Goal: Communication & Community: Participate in discussion

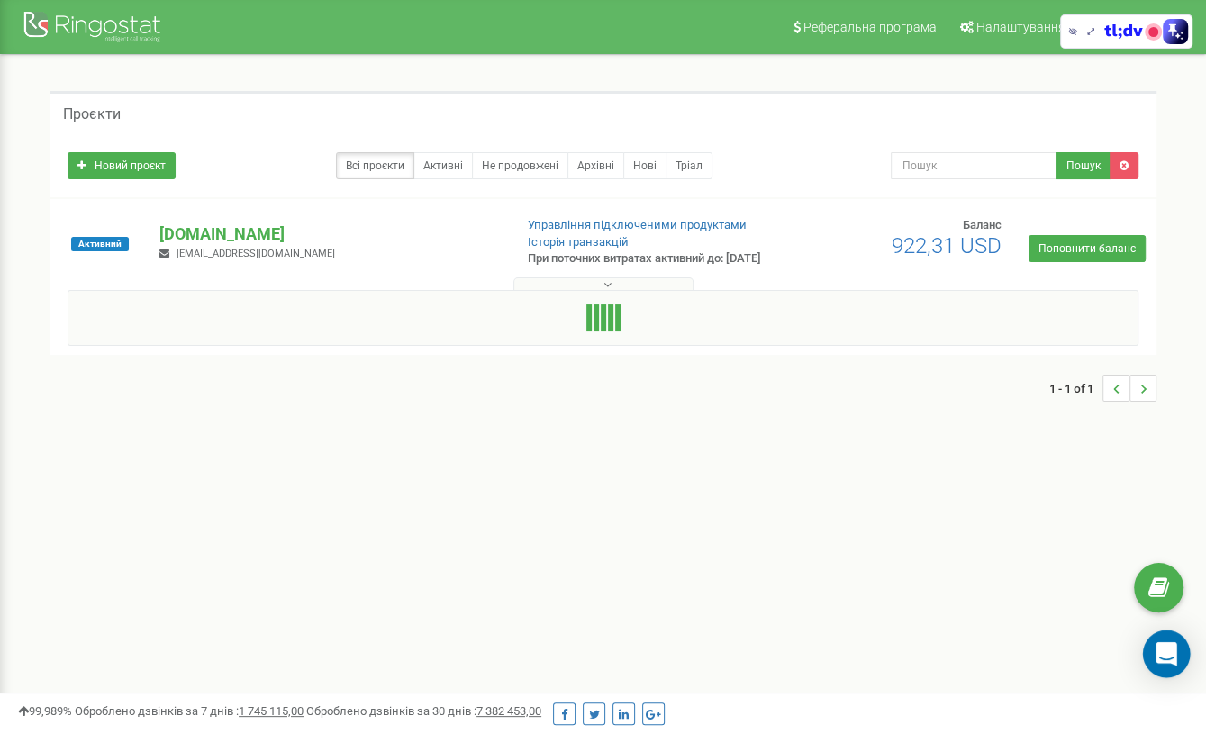
click at [1170, 639] on div "Open Intercom Messenger" at bounding box center [1167, 654] width 48 height 48
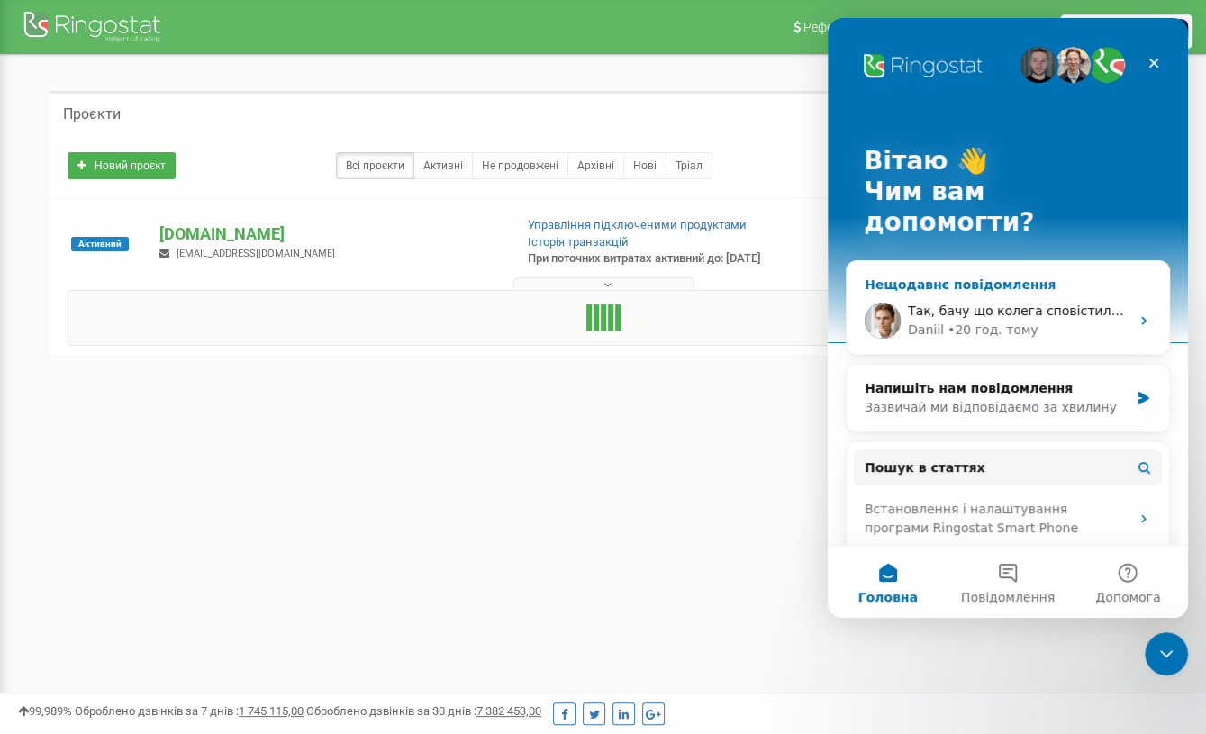
click at [980, 304] on span "Так, бачу що колега сповістила вас про реалізацію доробки. Уточнюю інформацію." at bounding box center [1185, 311] width 555 height 14
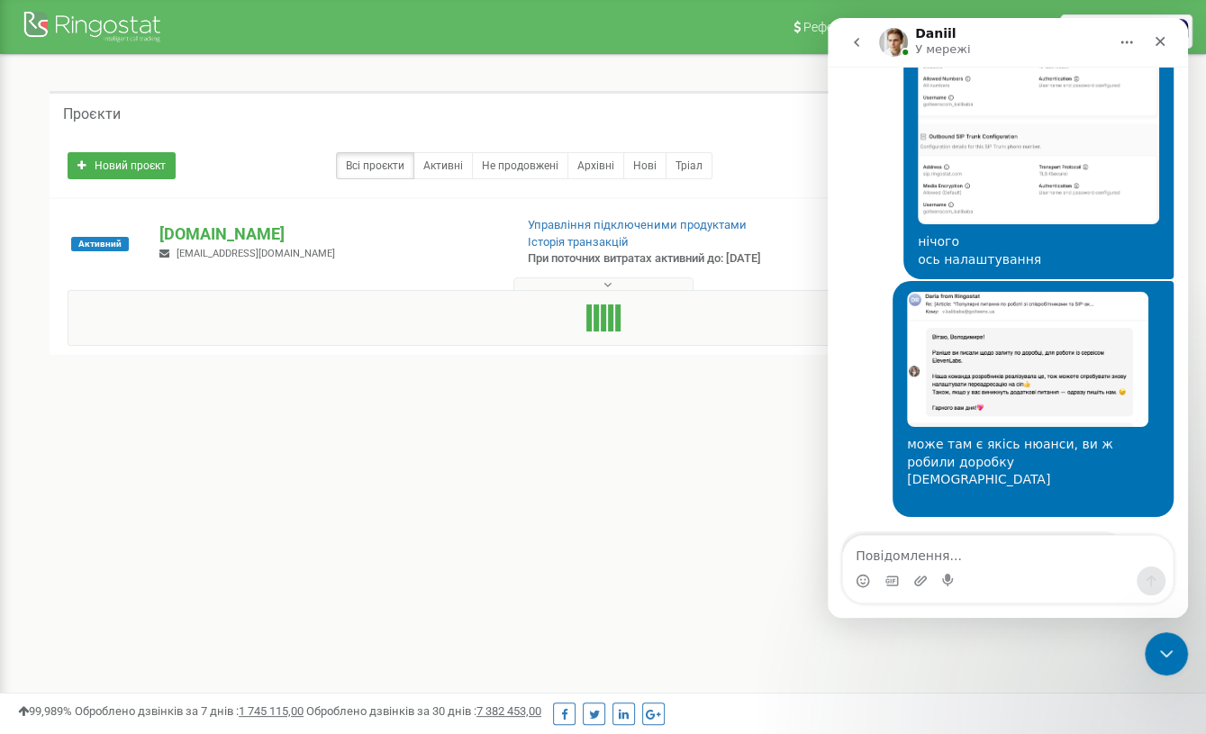
scroll to position [2281, 0]
click at [938, 538] on textarea "Повідомлення..." at bounding box center [1008, 551] width 330 height 31
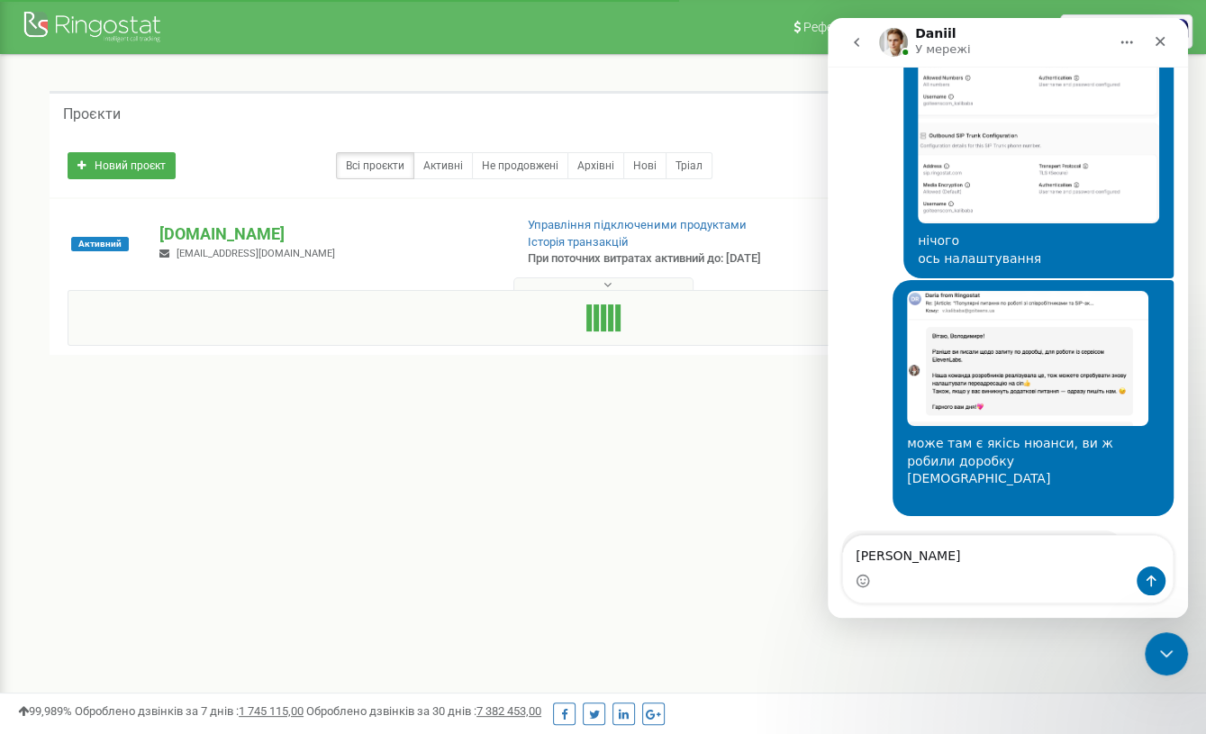
type textarea "куку"
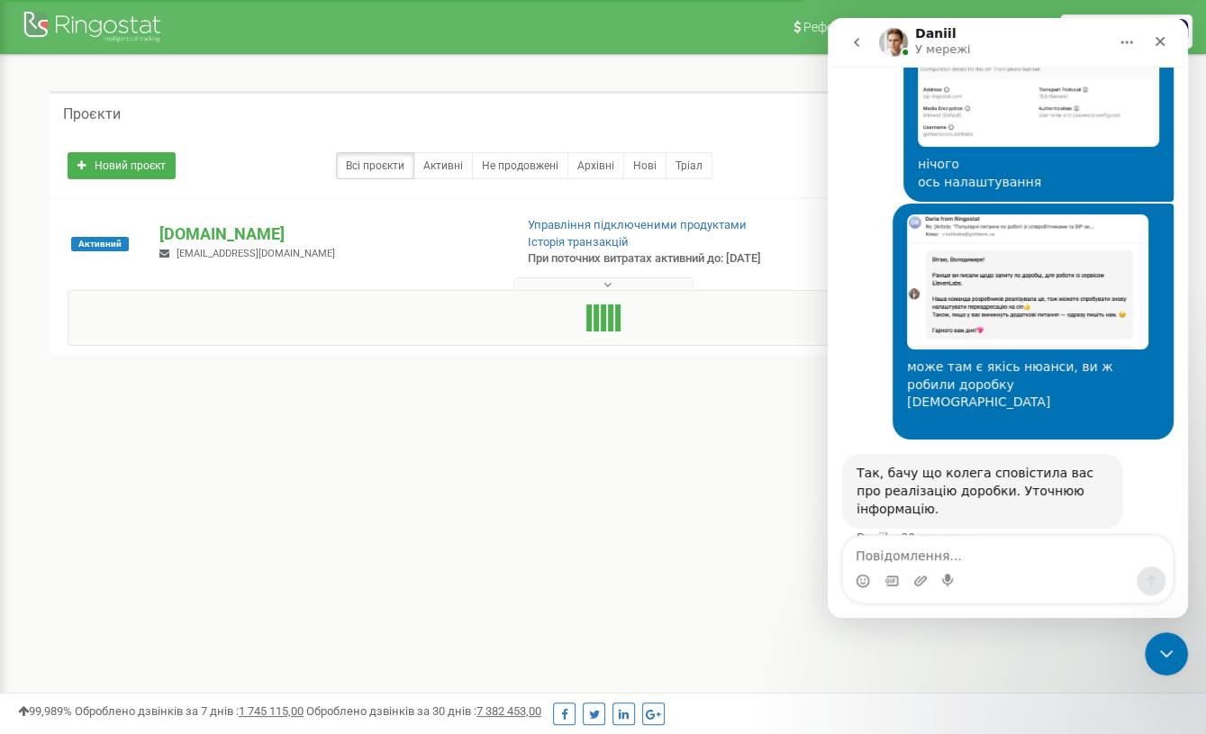
scroll to position [2360, 0]
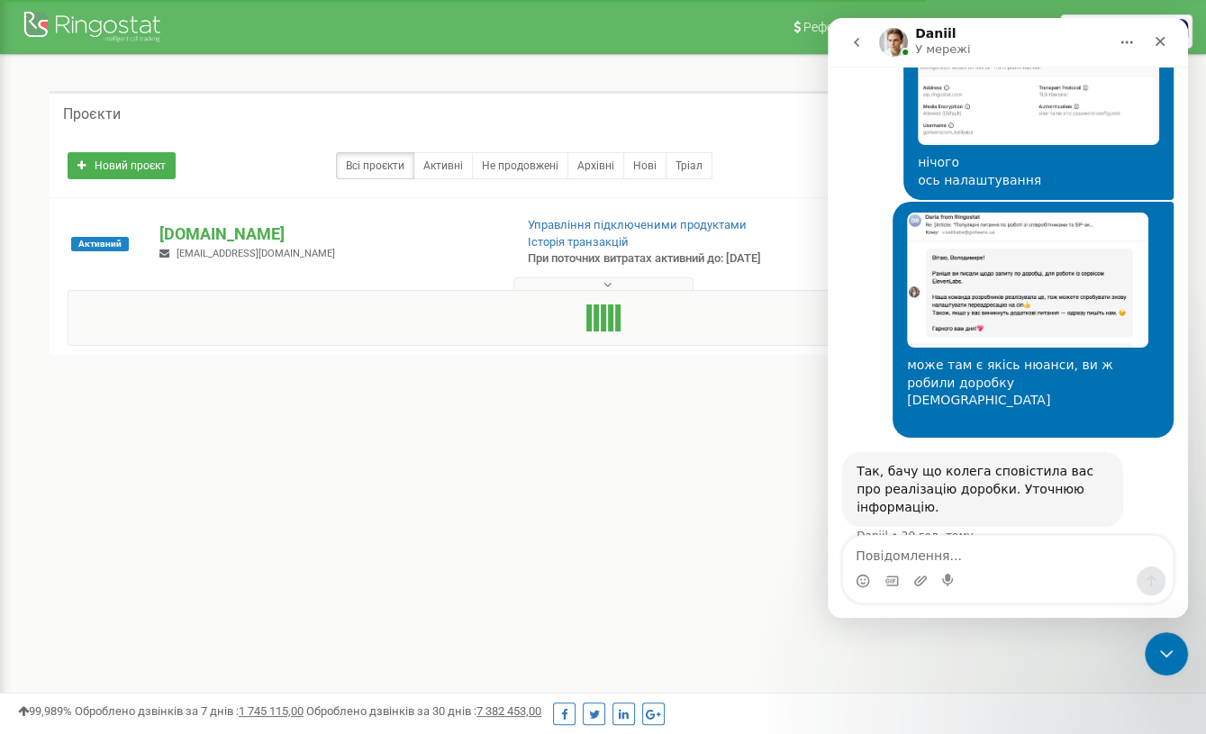
click at [877, 43] on div "[PERSON_NAME] У мережі" at bounding box center [1007, 42] width 337 height 34
click at [856, 44] on icon "go back" at bounding box center [856, 42] width 5 height 9
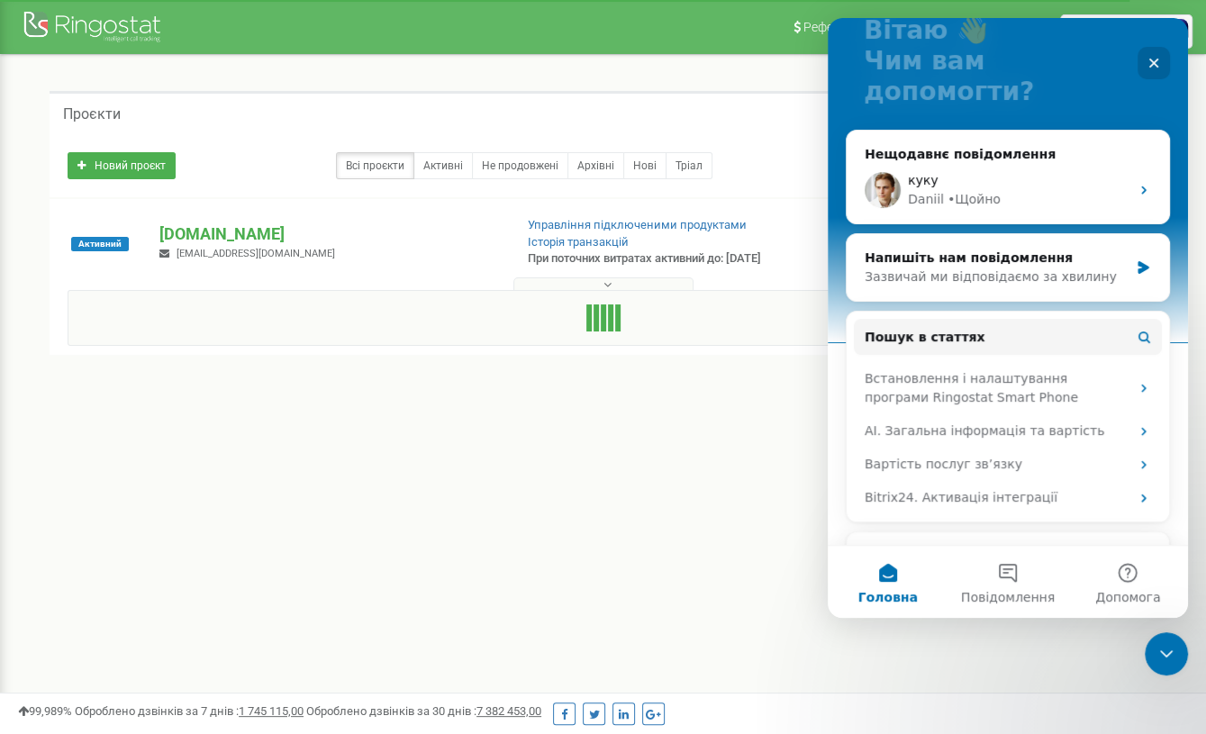
scroll to position [109, 0]
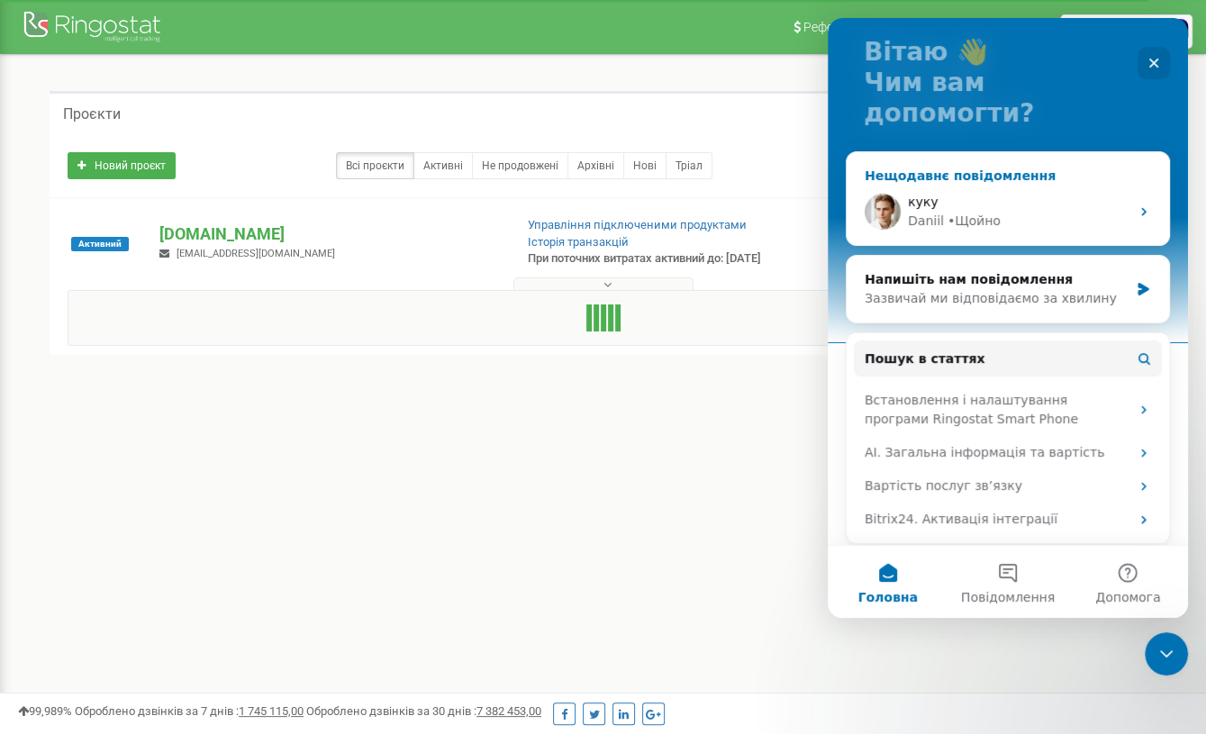
click at [1044, 193] on div "куку" at bounding box center [1019, 202] width 222 height 19
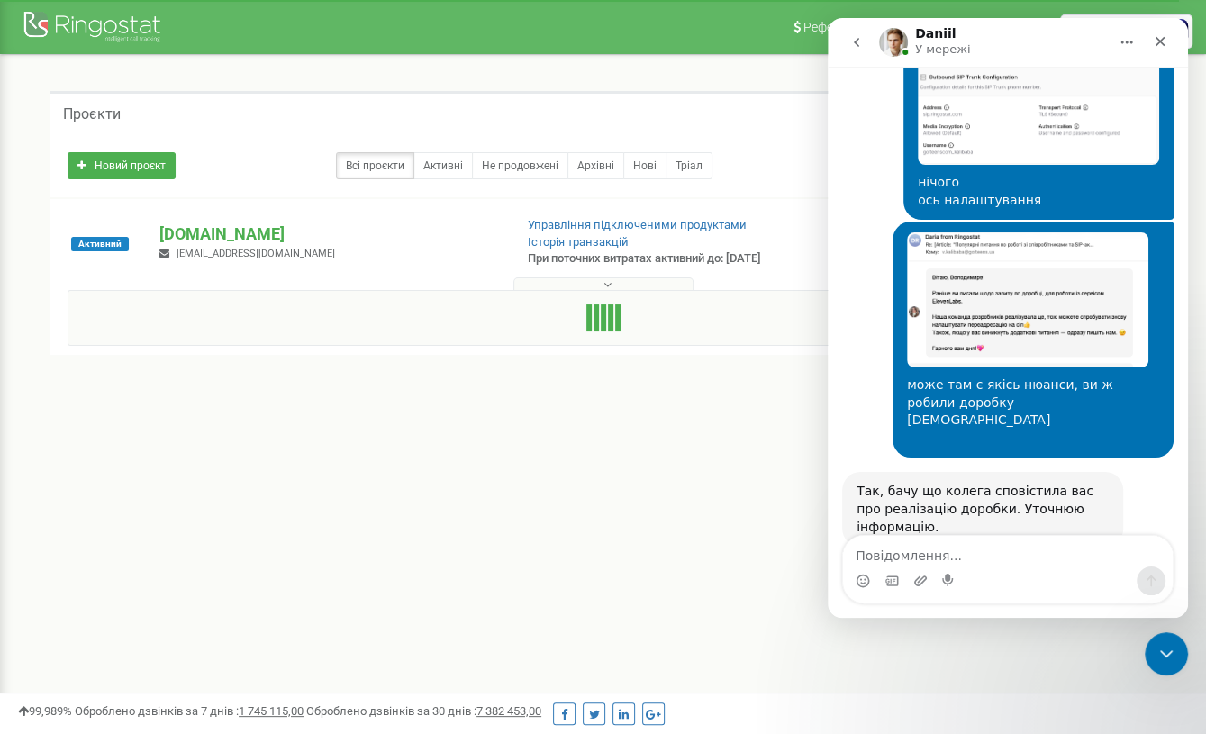
scroll to position [2360, 0]
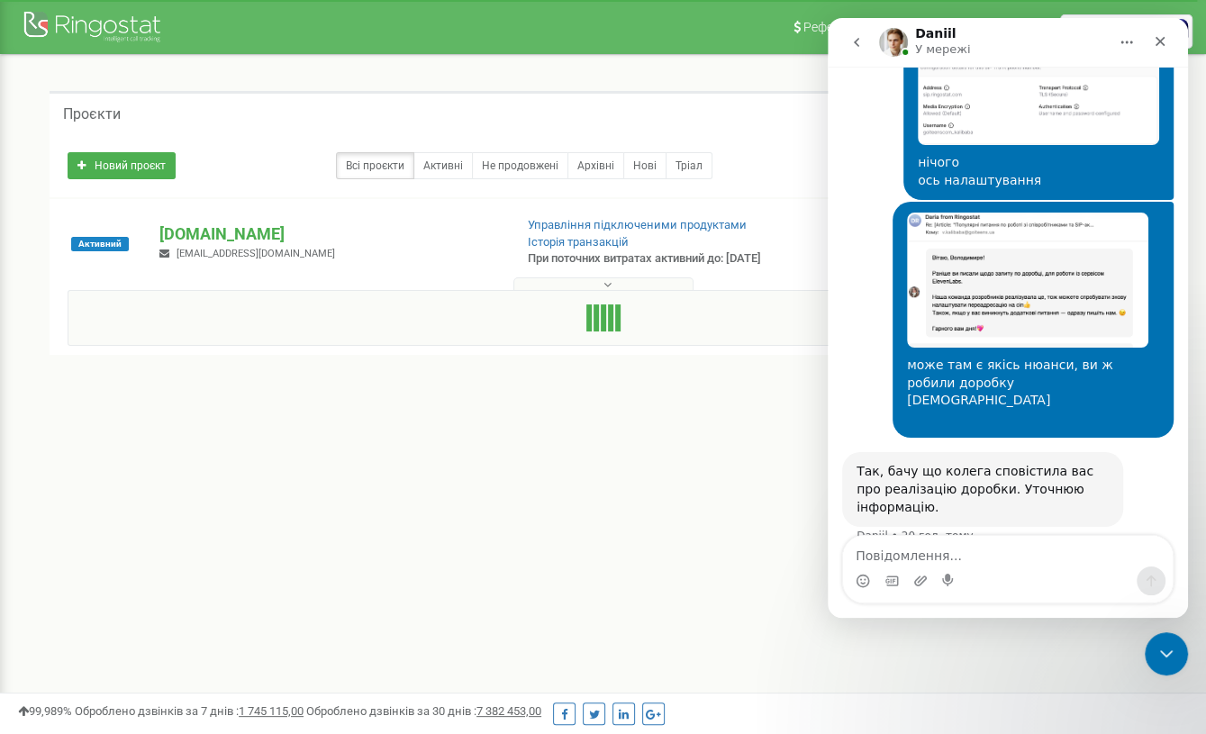
click at [612, 560] on div "Реферальна програма Налаштування профілю Вихід Проєкти Новий проєкт Всі проєкти…" at bounding box center [603, 540] width 1206 height 1081
click at [333, 246] on p "[DOMAIN_NAME]" at bounding box center [328, 233] width 339 height 23
click at [229, 235] on p "[DOMAIN_NAME]" at bounding box center [328, 233] width 339 height 23
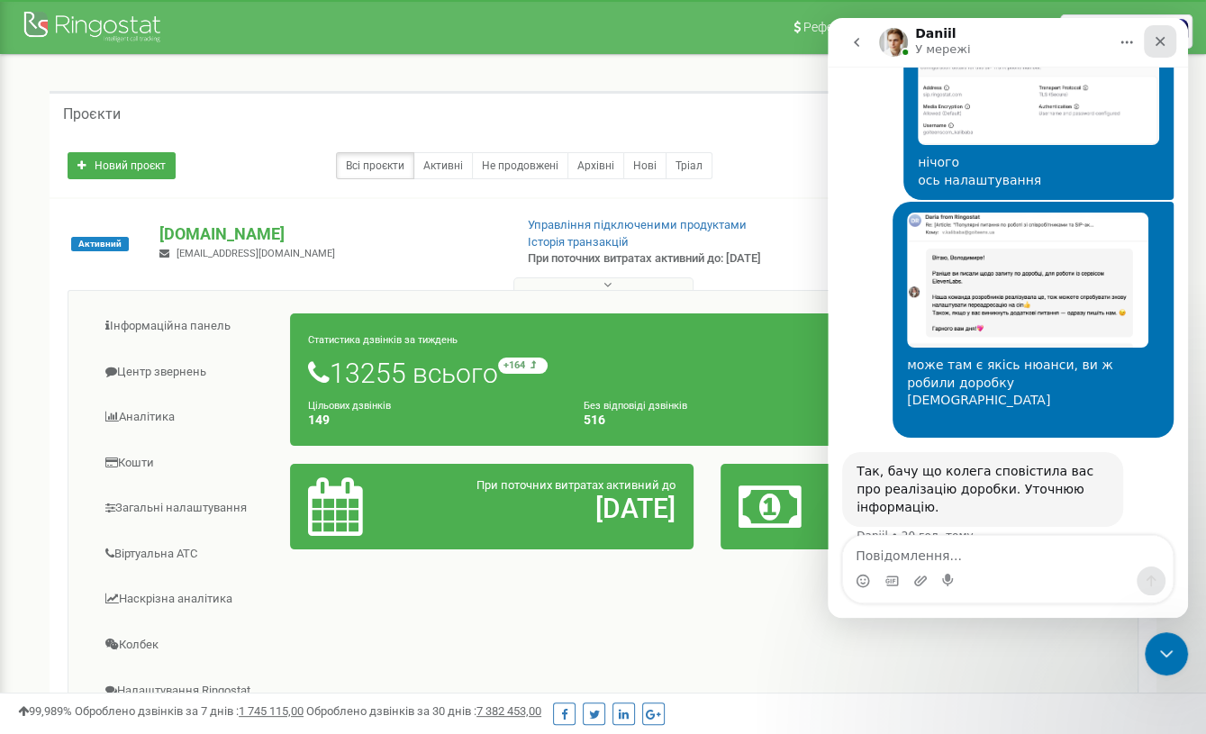
click at [1167, 31] on div "Закрити" at bounding box center [1160, 41] width 32 height 32
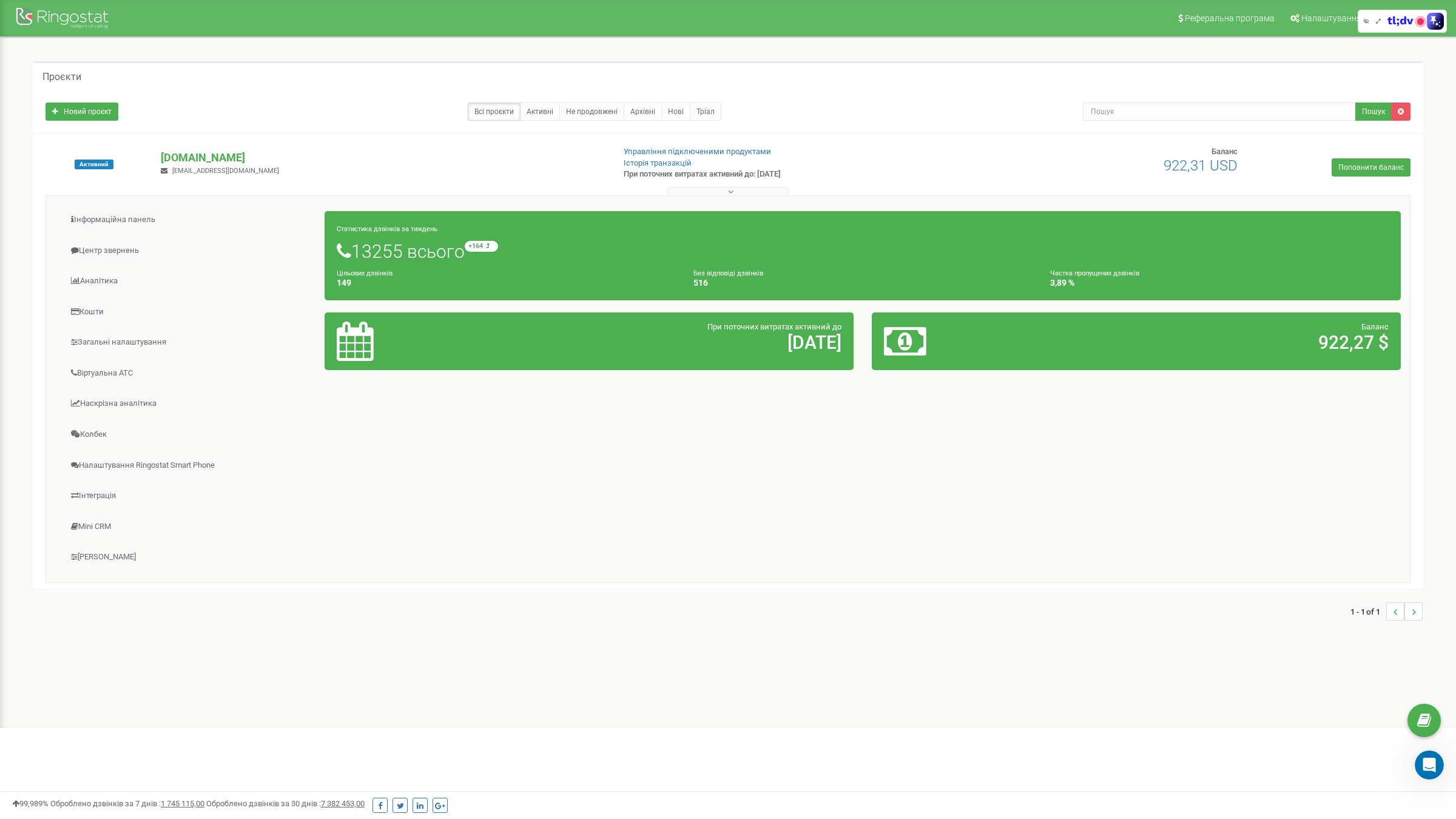
scroll to position [1613, 0]
click at [812, 494] on icon "Відкрити програму для спілкування Intercom" at bounding box center [1428, 764] width 20 height 20
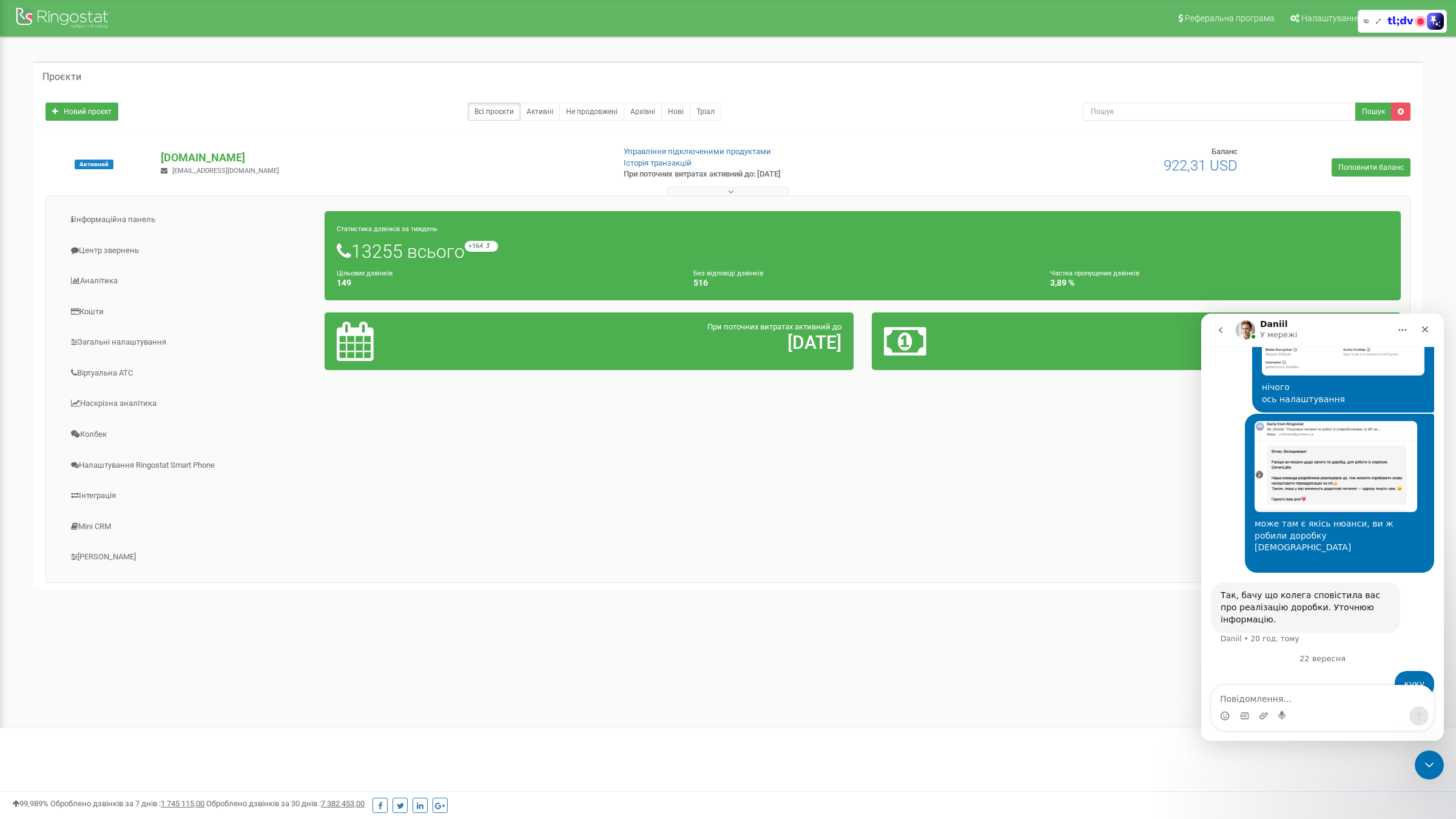
click at [812, 321] on button "go back" at bounding box center [1220, 330] width 23 height 23
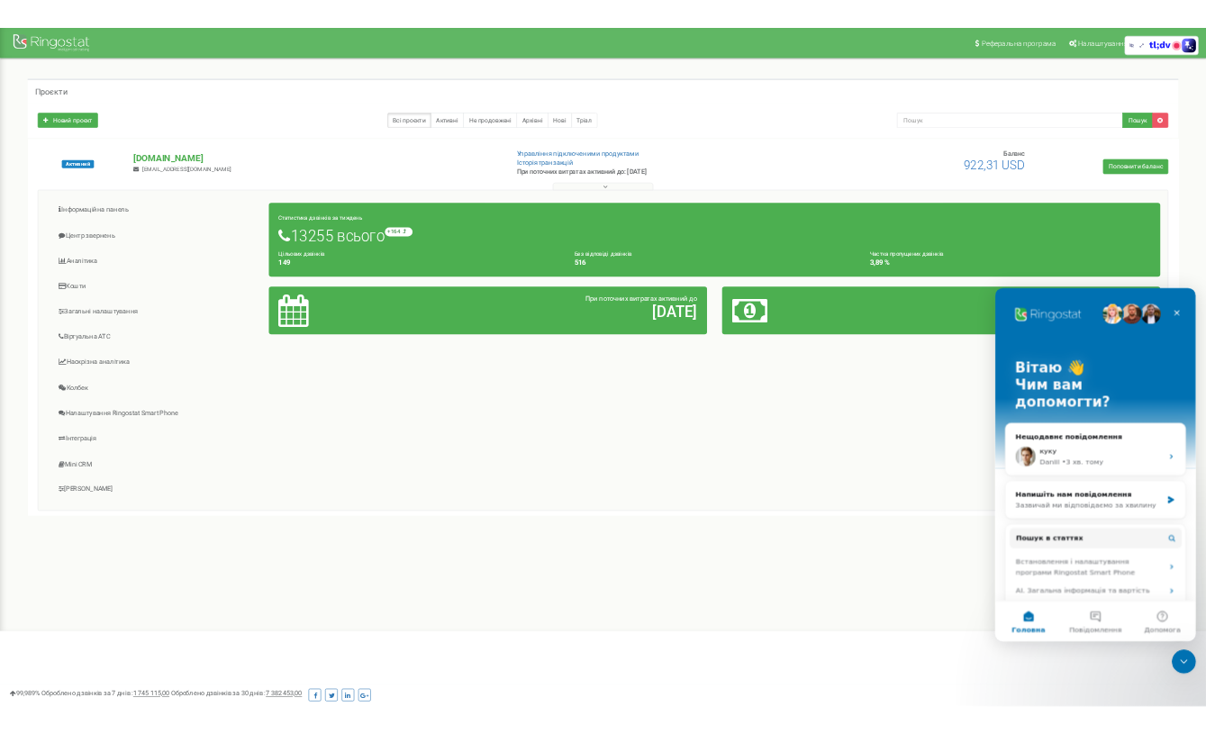
scroll to position [0, 0]
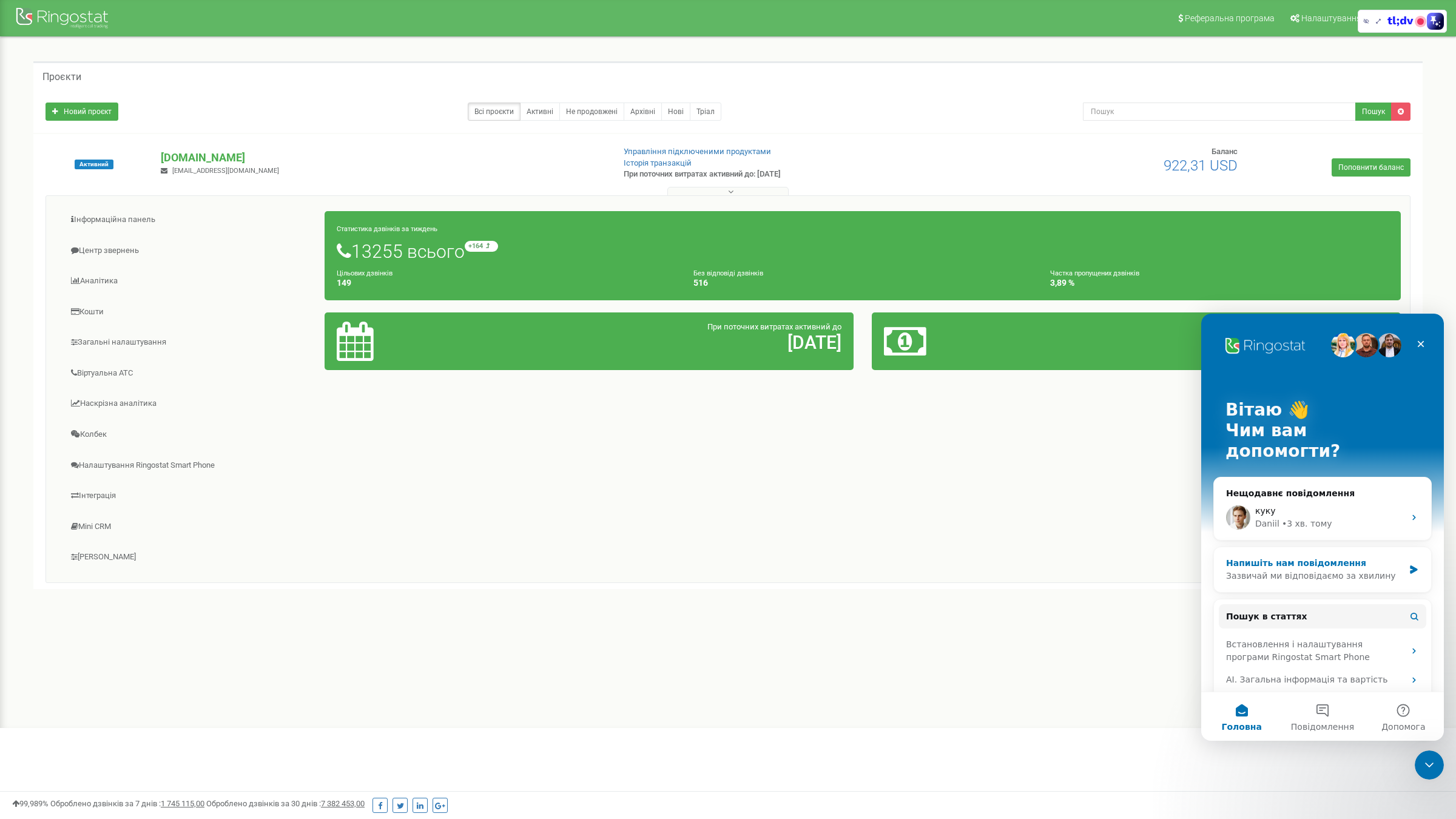
click at [812, 494] on div "Зазвичай ми відповідаємо за хвилину" at bounding box center [1315, 576] width 178 height 13
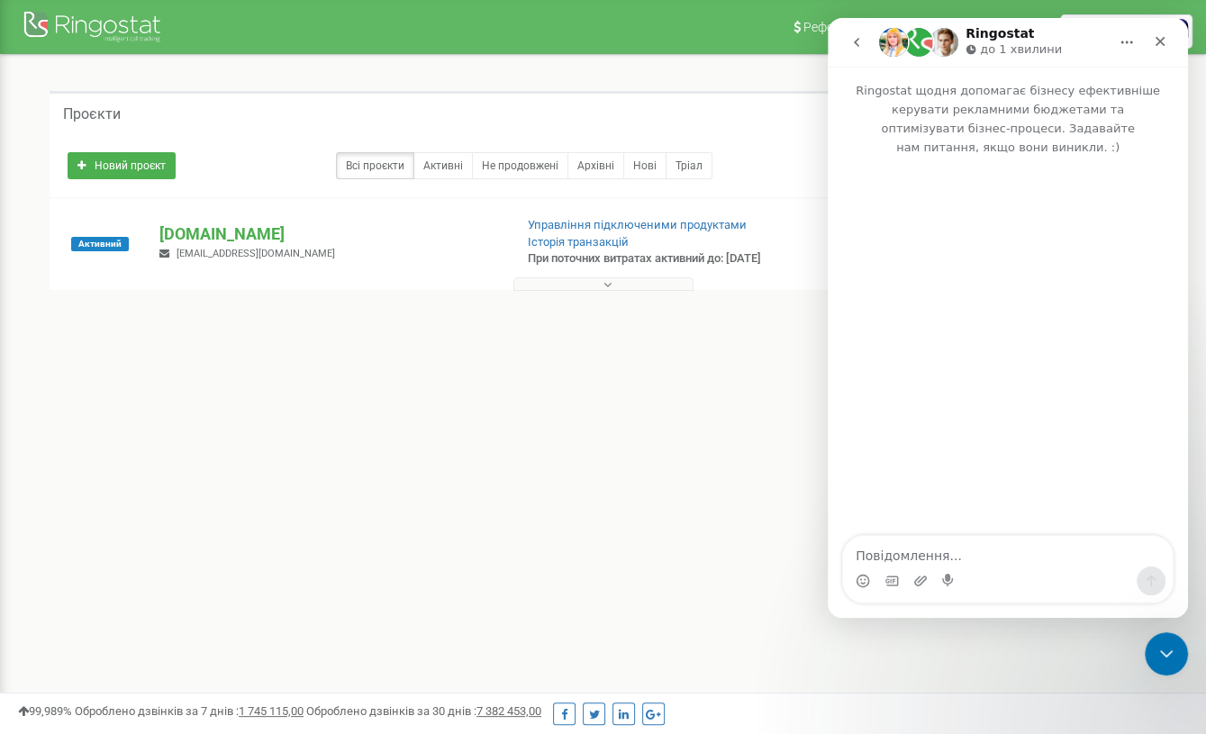
click at [850, 37] on icon "go back" at bounding box center [856, 42] width 14 height 14
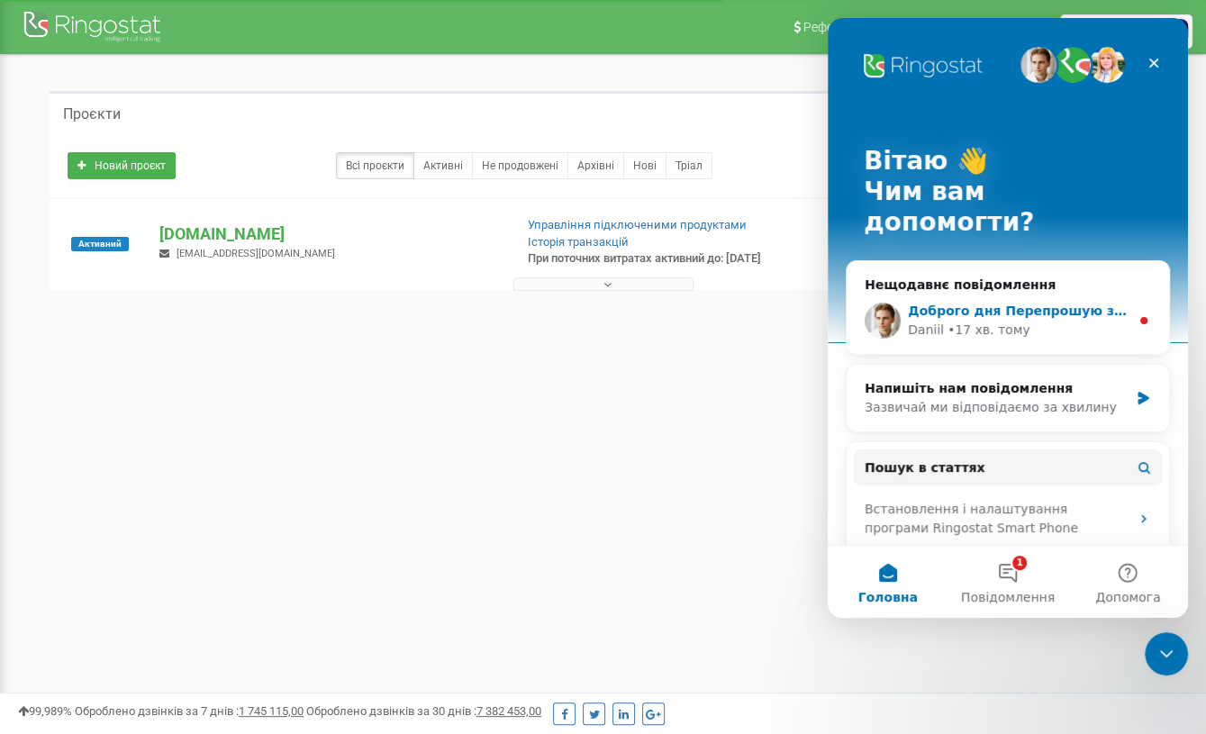
click at [964, 321] on div "• 17 хв. тому" at bounding box center [988, 330] width 83 height 19
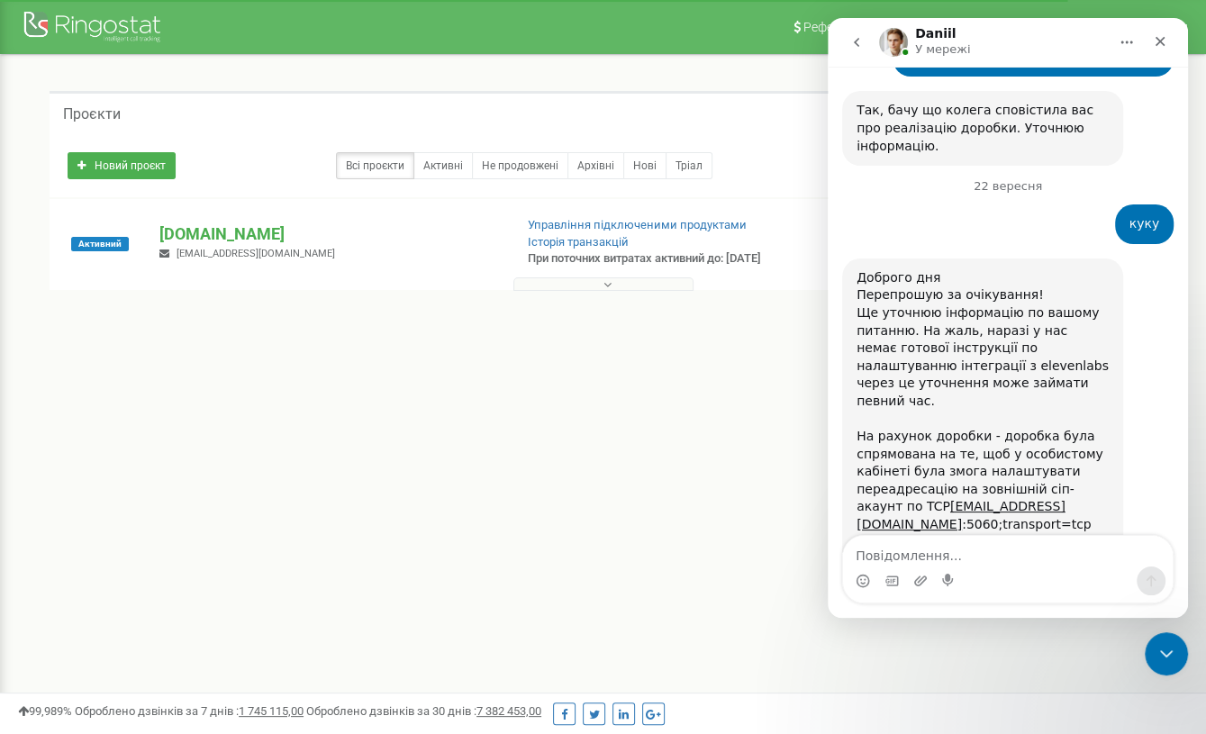
scroll to position [2713, 0]
